Goal: Book appointment/travel/reservation

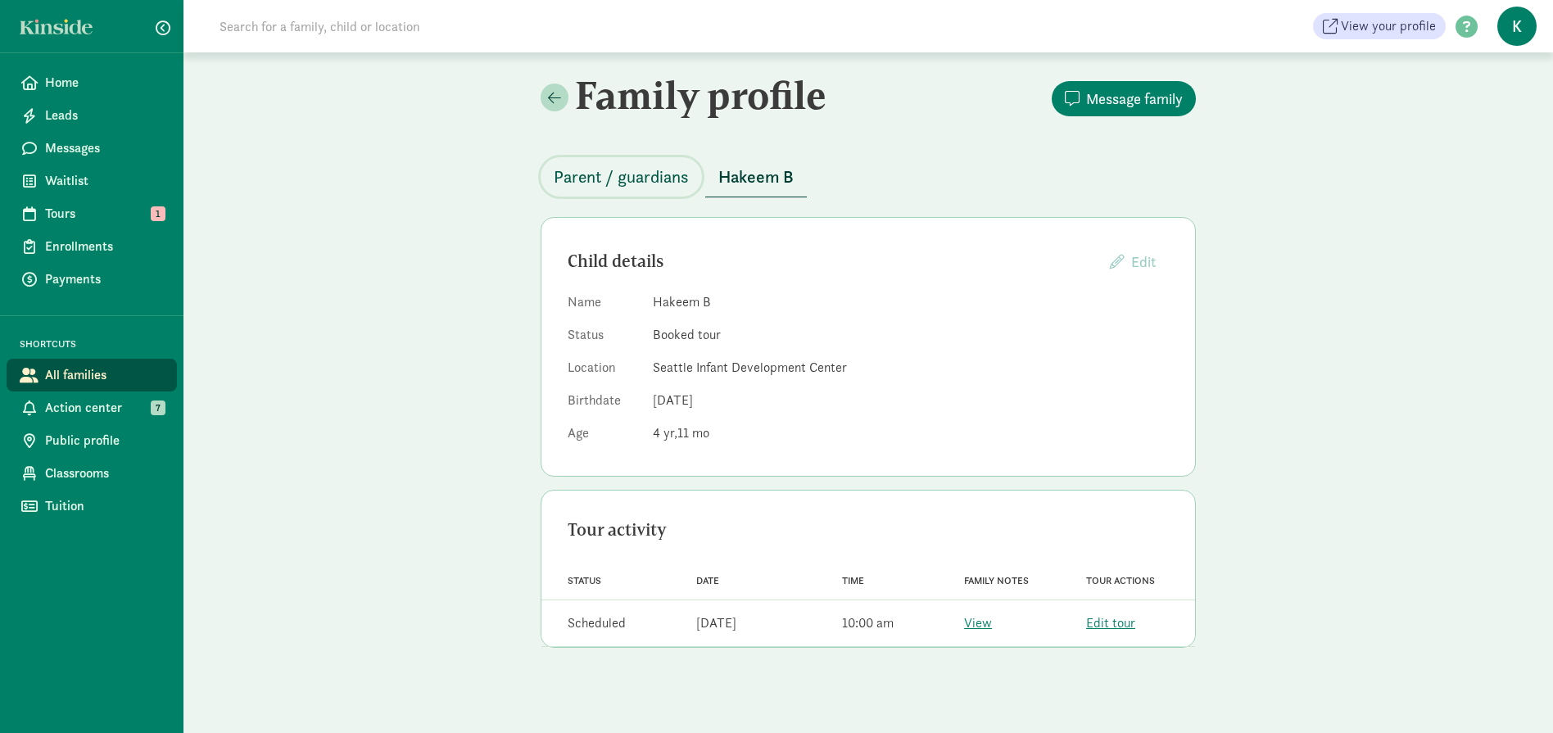
click at [634, 182] on span "Parent / guardians" at bounding box center [621, 177] width 135 height 26
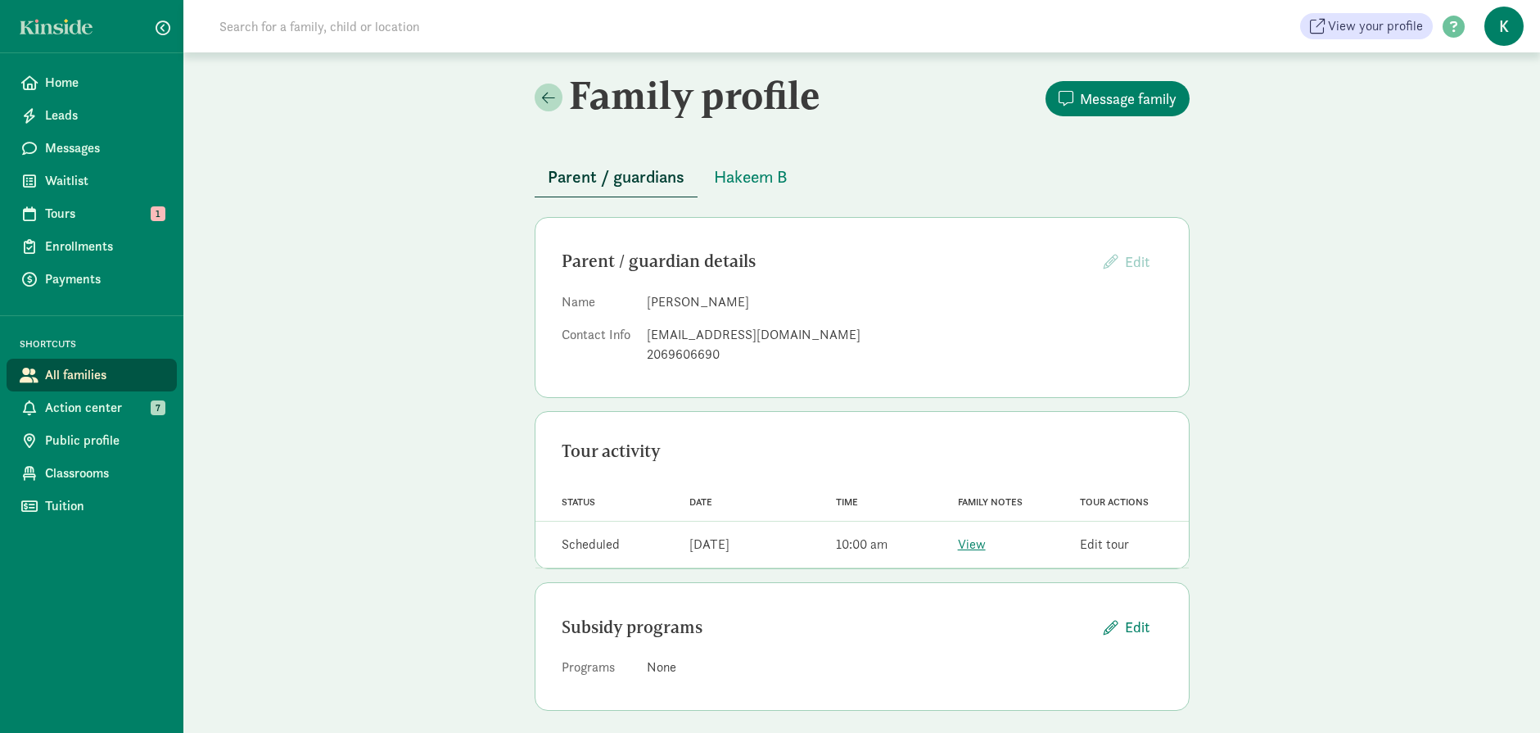
click at [1111, 549] on link "Edit tour" at bounding box center [1104, 544] width 49 height 17
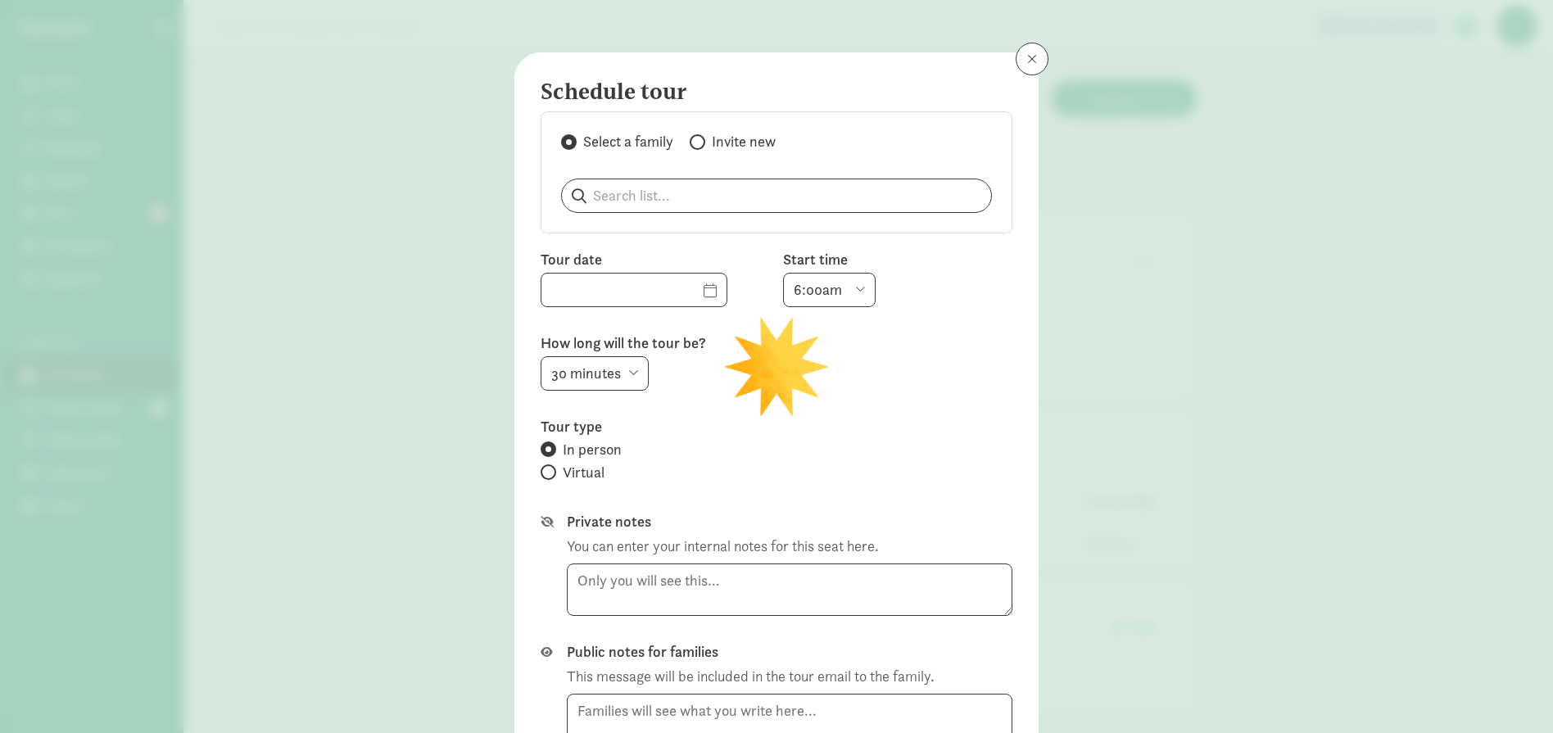
type input "08/14/2025"
select select "10:00am"
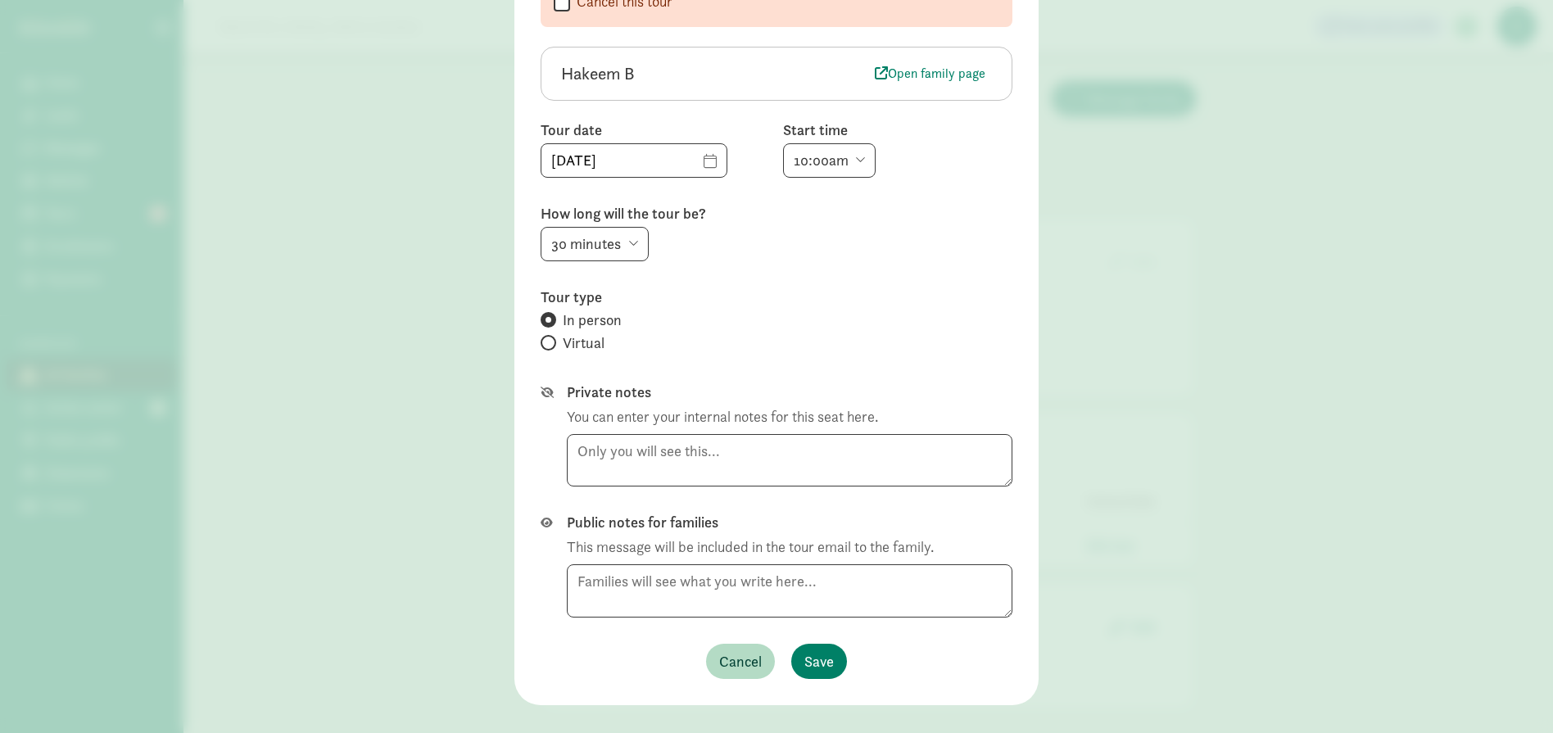
scroll to position [157, 0]
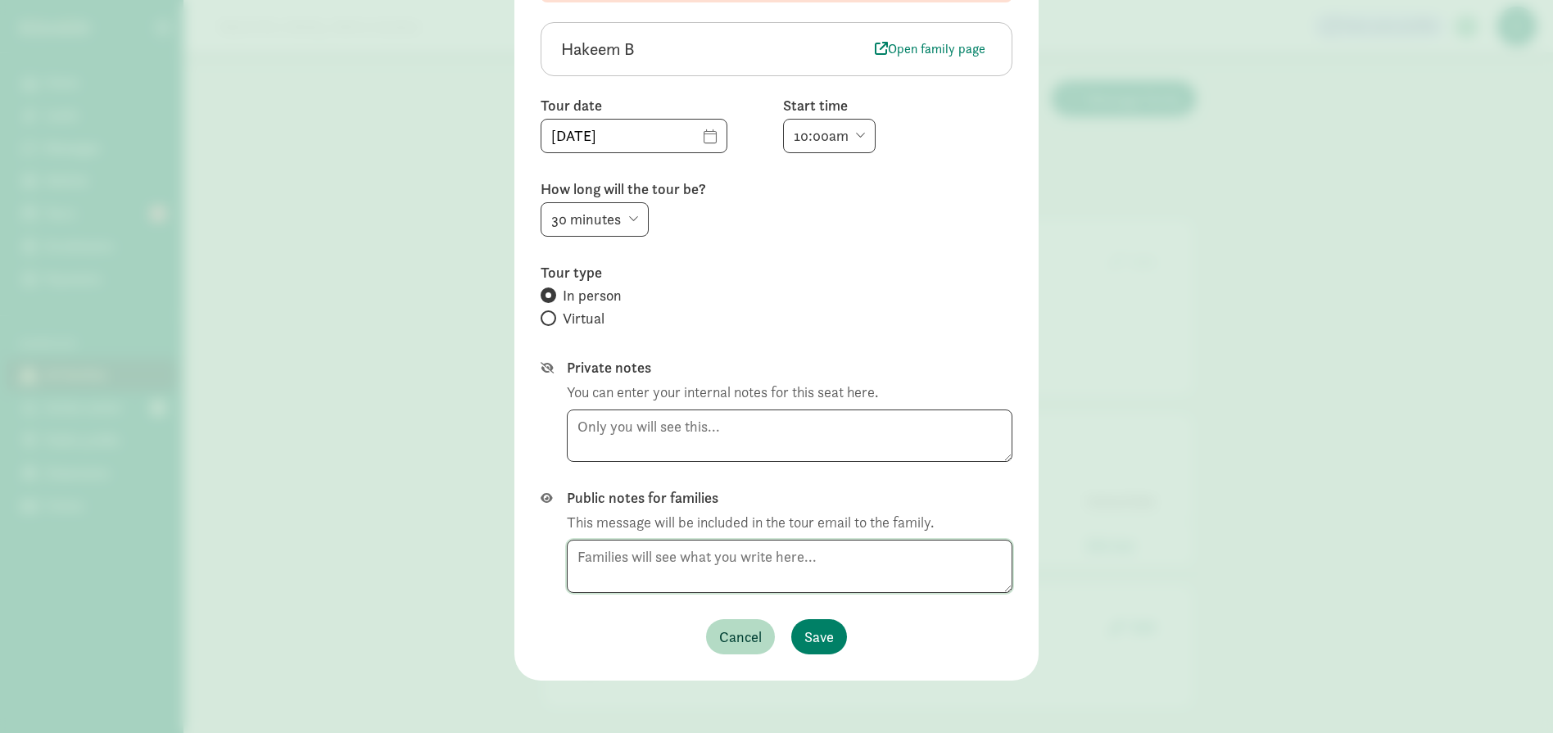
click at [753, 562] on textarea at bounding box center [789, 566] width 445 height 53
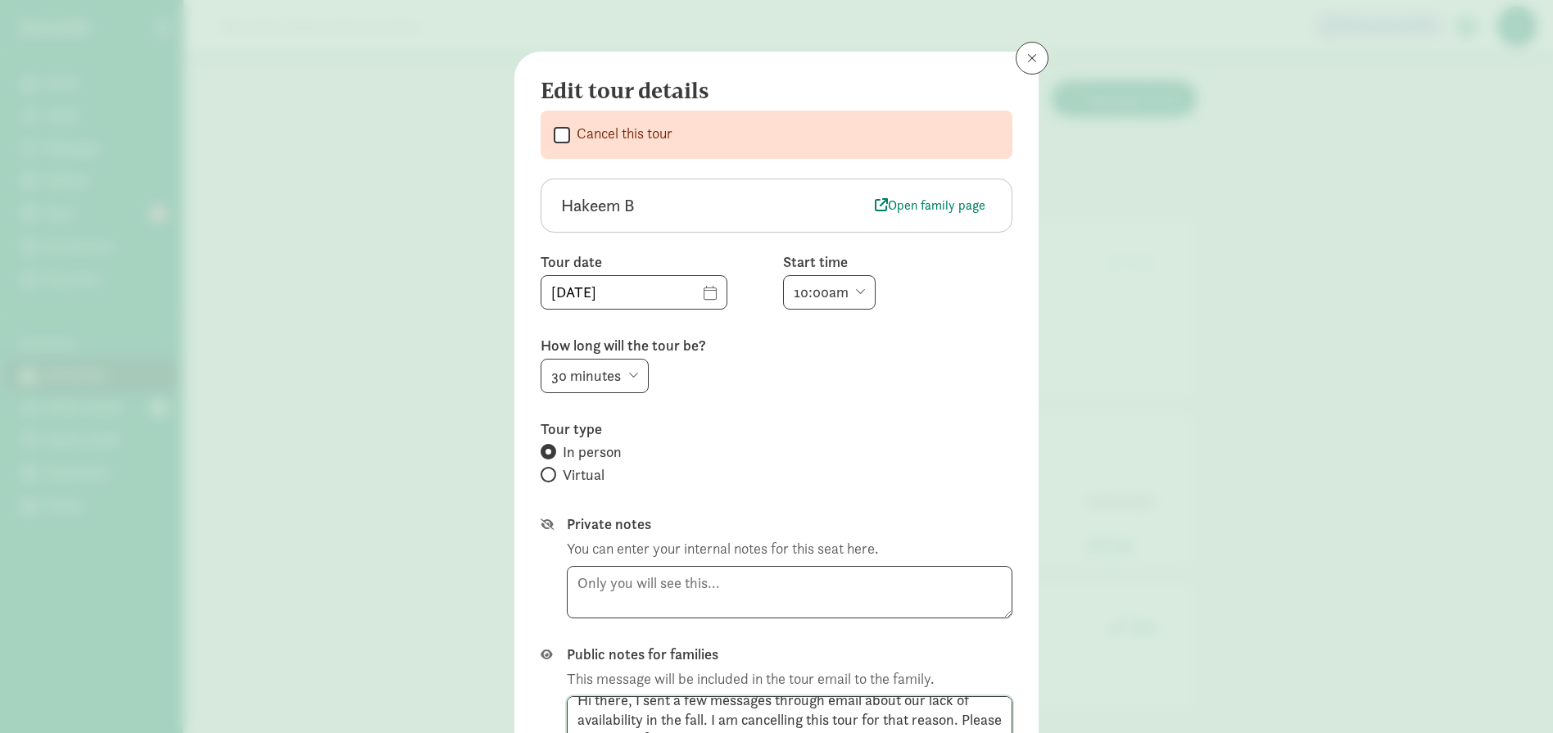
scroll to position [0, 0]
type textarea "Hi there, I sent a few messages through email about our lack of availability in…"
click at [554, 131] on input "Cancel this tour" at bounding box center [562, 135] width 16 height 22
checkbox input "true"
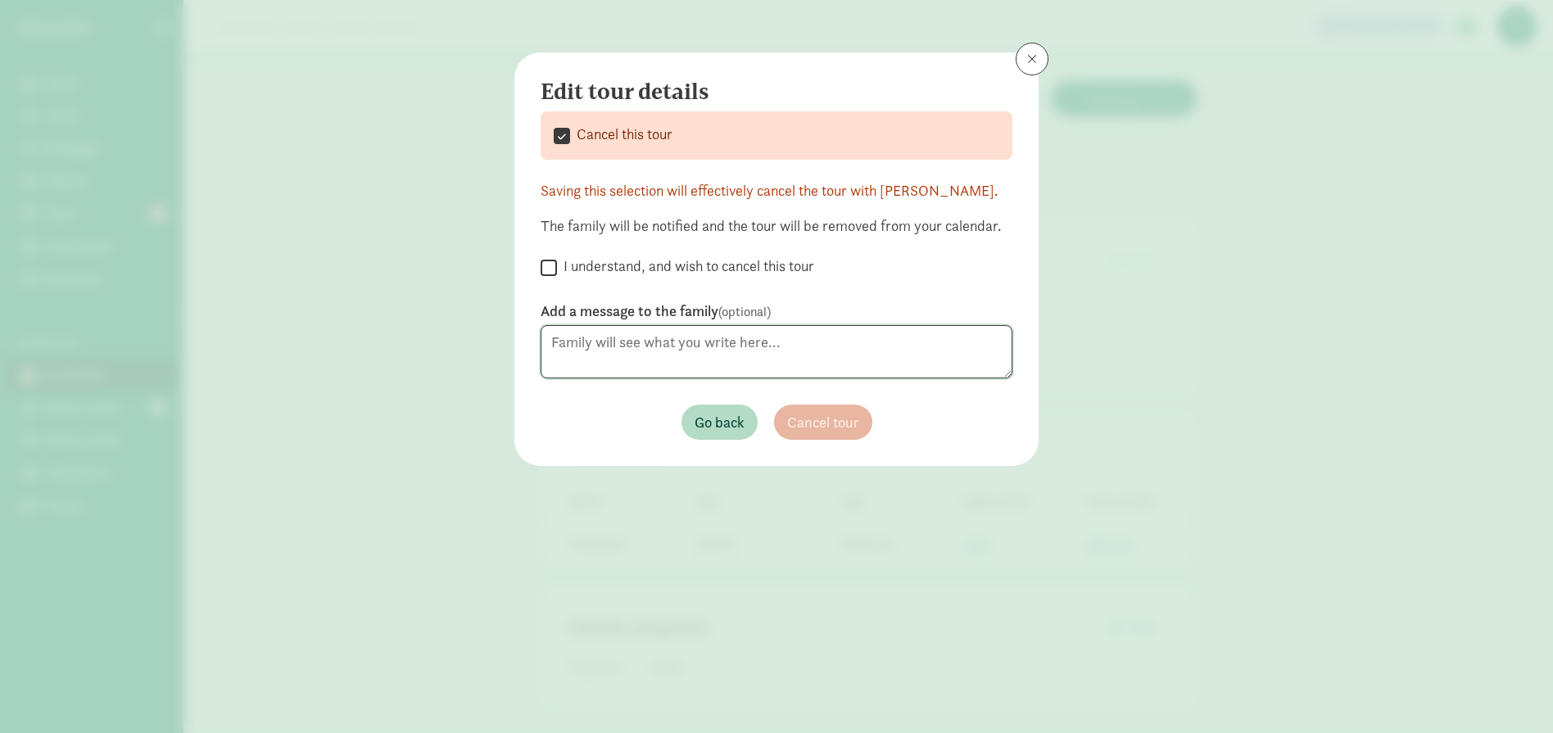
click at [744, 344] on textarea at bounding box center [776, 351] width 472 height 53
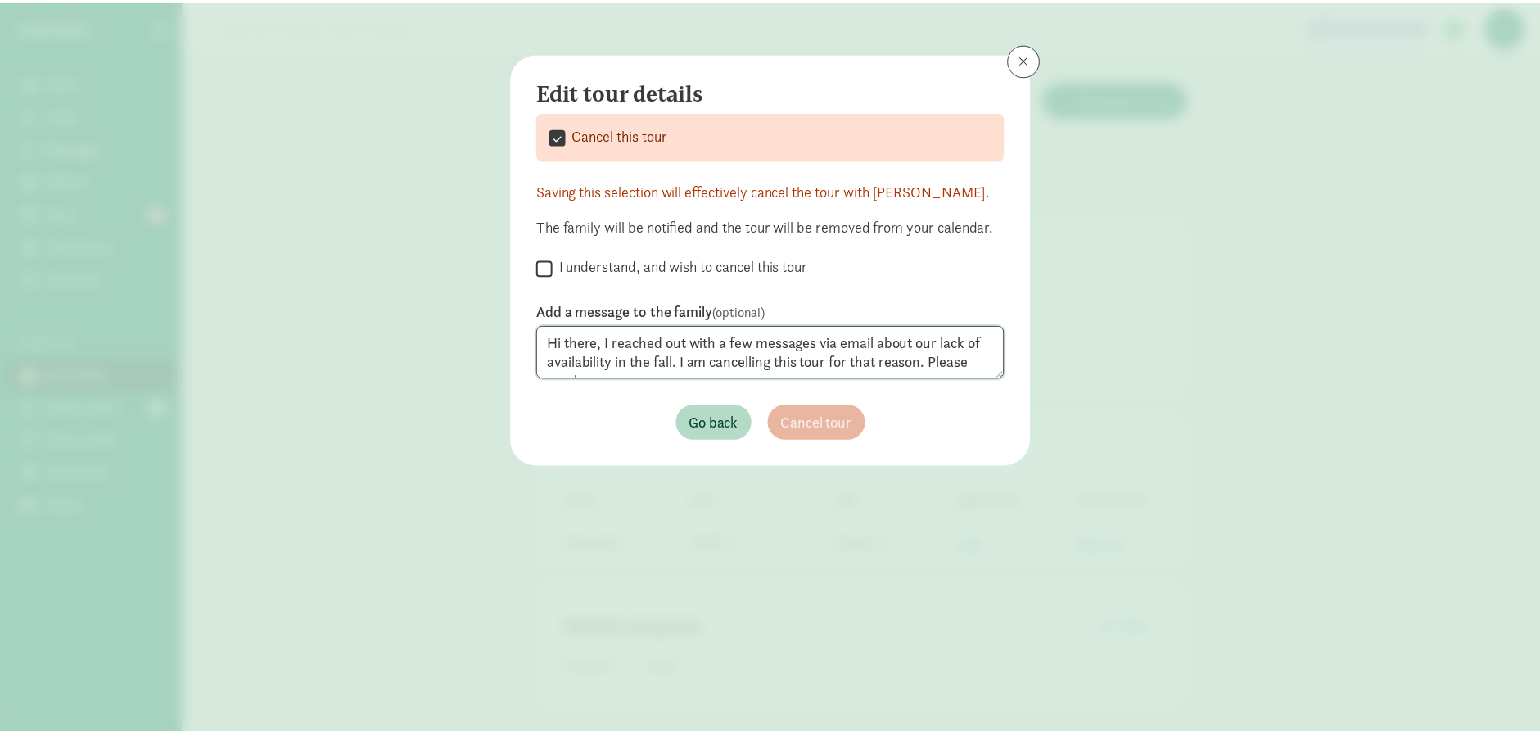
scroll to position [12, 0]
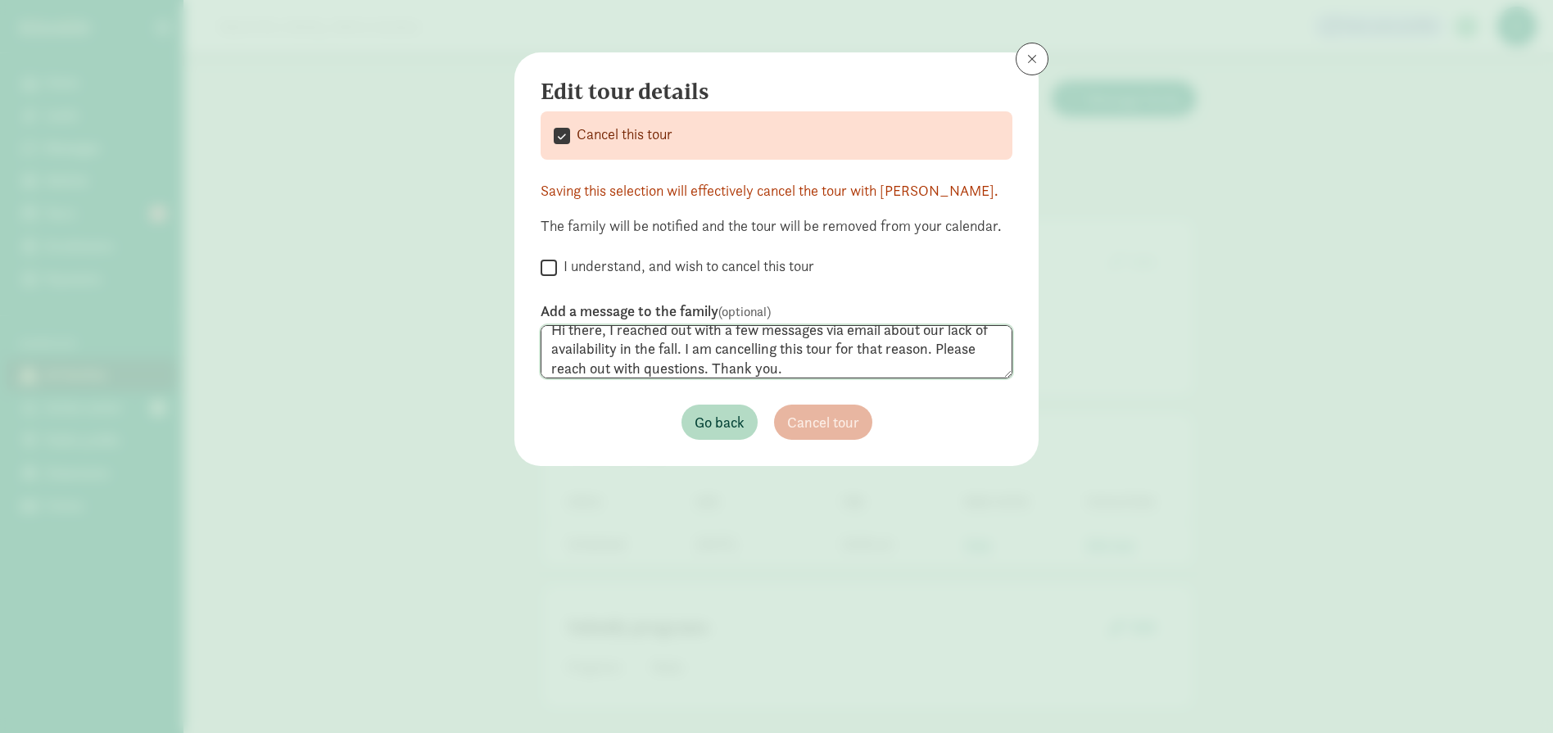
type textarea "Hi there, I reached out with a few messages via email about our lack of availab…"
click at [550, 271] on input "I understand, and wish to cancel this tour" at bounding box center [548, 267] width 16 height 22
checkbox input "true"
click at [835, 423] on span "Cancel tour" at bounding box center [823, 422] width 72 height 22
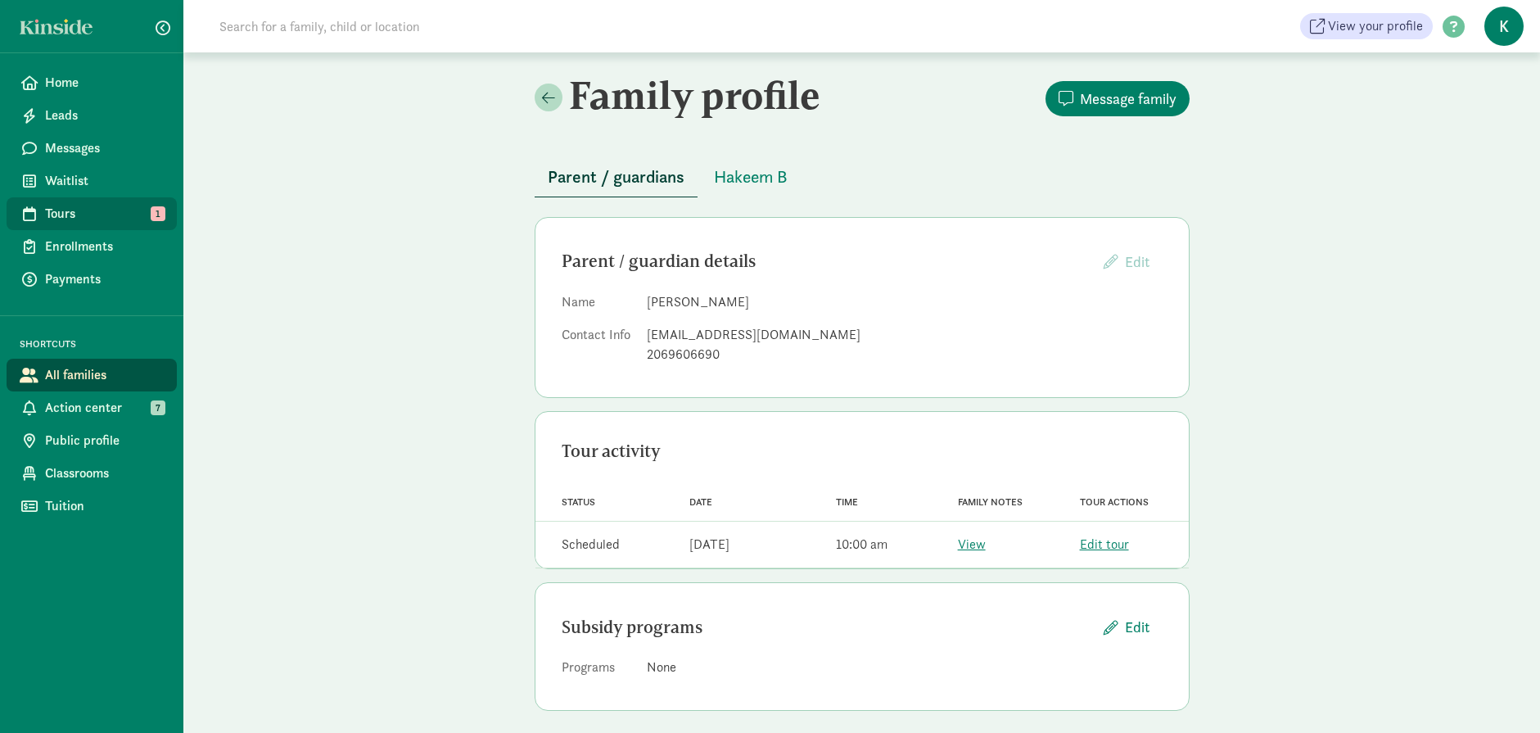
click at [88, 212] on span "Tours" at bounding box center [104, 214] width 119 height 20
